Goal: Task Accomplishment & Management: Manage account settings

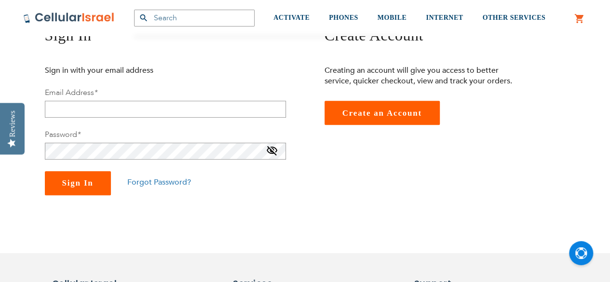
scroll to position [146, 0]
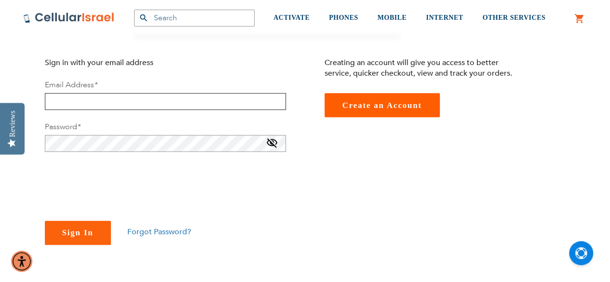
click at [114, 96] on input "email" at bounding box center [165, 101] width 241 height 17
type input "aanemes@gmail.com"
click at [141, 235] on span "Forgot Password?" at bounding box center [159, 232] width 64 height 11
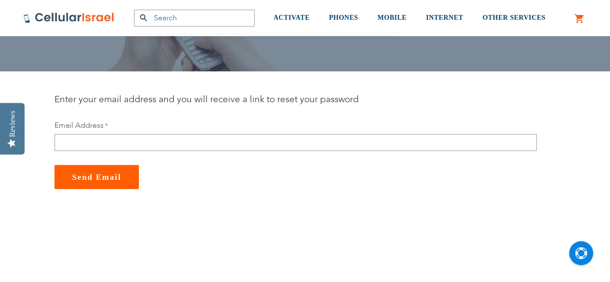
scroll to position [93, 0]
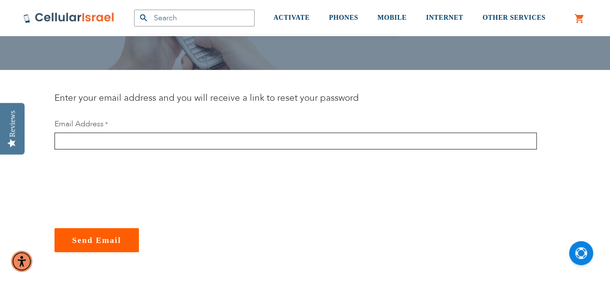
click at [166, 142] on input "email" at bounding box center [295, 141] width 482 height 17
type input "aanemes@gmail.com"
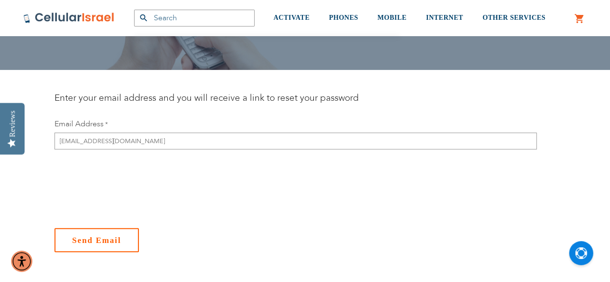
checkbox input "true"
click at [88, 241] on span "Send Email" at bounding box center [96, 240] width 49 height 9
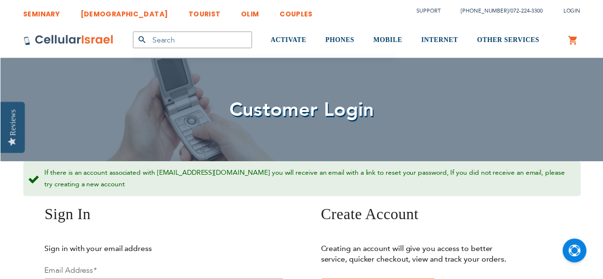
scroll to position [16, 0]
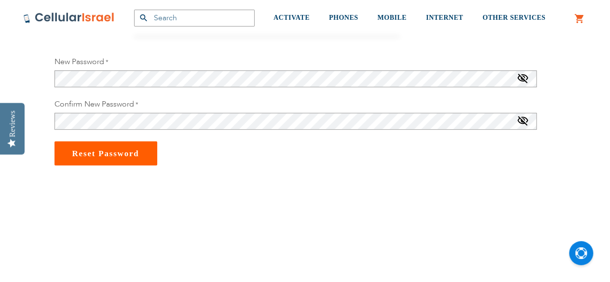
scroll to position [137, 0]
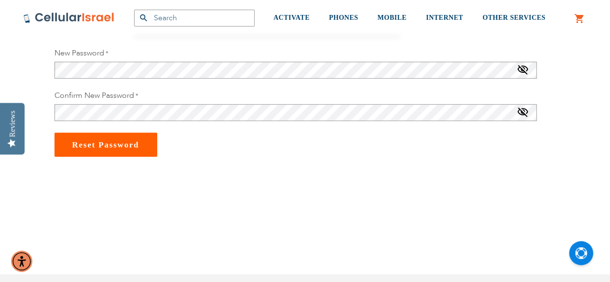
click at [14, 58] on div "SEMINARY YESHIVA TOURIST OLIM COUPLES Support (718) 289-0195 / 072-224-3300 Log…" at bounding box center [305, 280] width 610 height 835
click at [518, 71] on span at bounding box center [523, 71] width 12 height 15
click at [517, 113] on span at bounding box center [523, 114] width 12 height 15
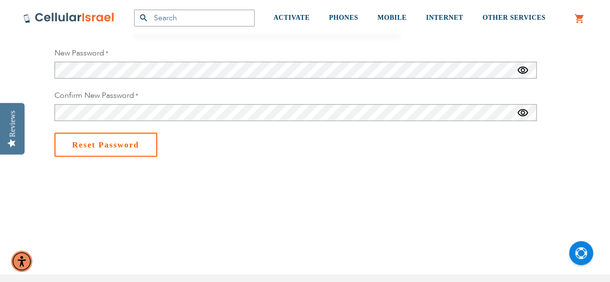
click at [92, 148] on span "Reset Password" at bounding box center [105, 144] width 67 height 9
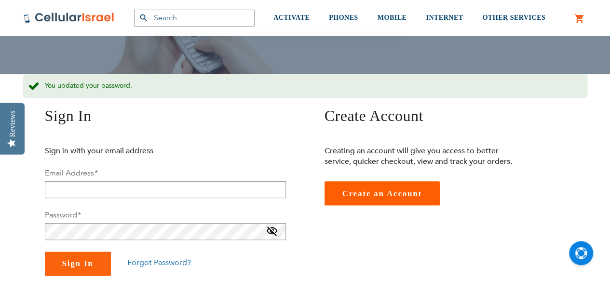
scroll to position [89, 0]
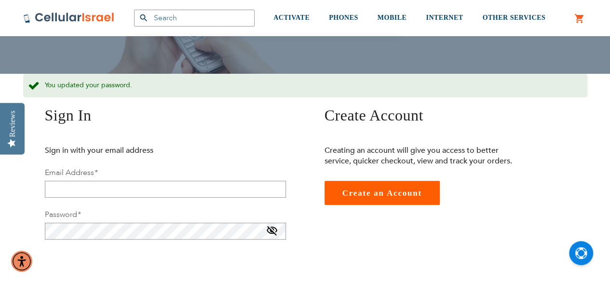
click at [99, 174] on div "Email Address *" at bounding box center [165, 182] width 241 height 30
type input "[EMAIL_ADDRESS][DOMAIN_NAME]"
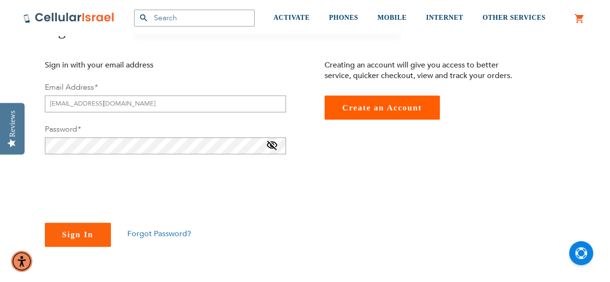
scroll to position [177, 0]
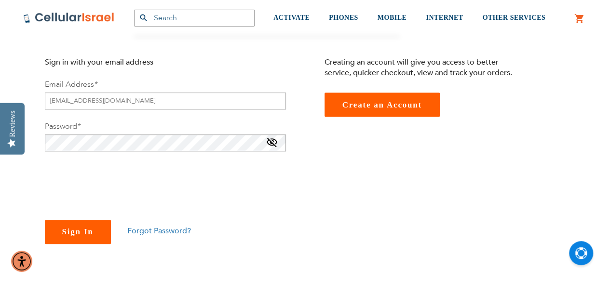
checkbox input "true"
click at [71, 235] on span "Sign In" at bounding box center [77, 231] width 31 height 9
